Goal: Task Accomplishment & Management: Use online tool/utility

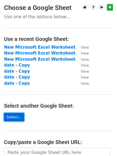
click at [16, 119] on link "Select..." at bounding box center [14, 117] width 20 height 8
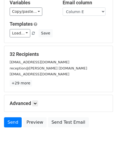
scroll to position [42, 0]
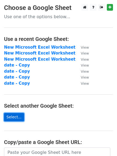
click at [14, 119] on link "Select..." at bounding box center [14, 117] width 20 height 8
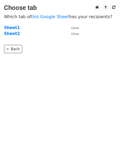
click at [13, 35] on strong "Sheet2" at bounding box center [12, 33] width 16 height 5
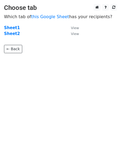
click at [13, 35] on strong "Sheet2" at bounding box center [12, 33] width 16 height 5
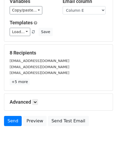
scroll to position [52, 0]
